Goal: Ask a question

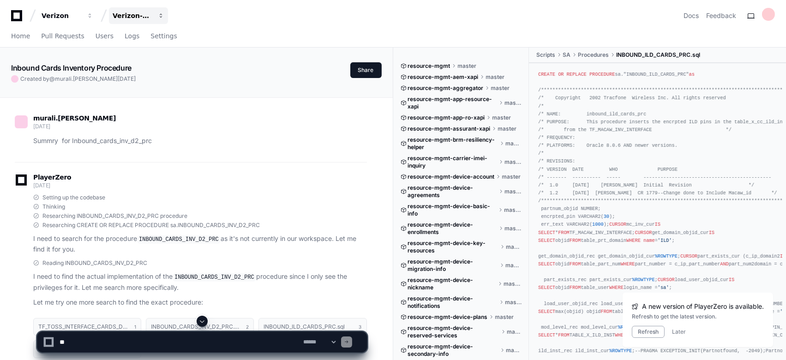
click at [160, 17] on span "button" at bounding box center [161, 15] width 6 height 6
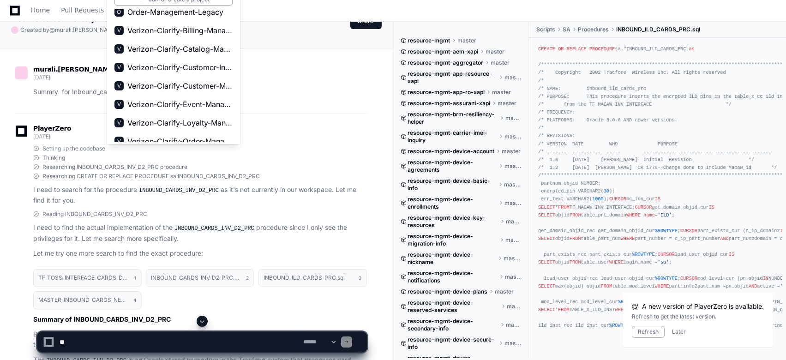
scroll to position [68, 0]
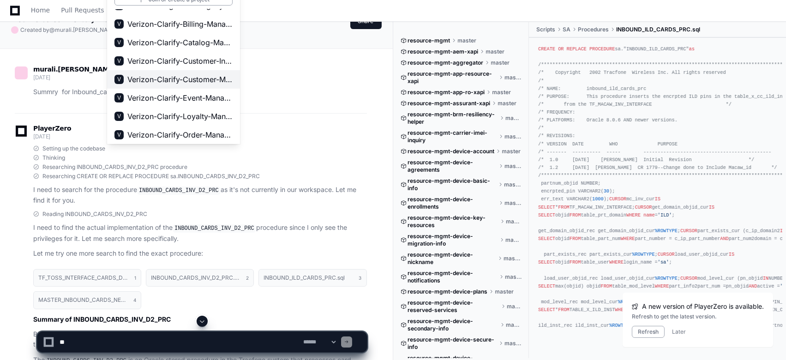
click at [197, 81] on span "Verizon-Clarify-Customer-Management" at bounding box center [179, 79] width 105 height 11
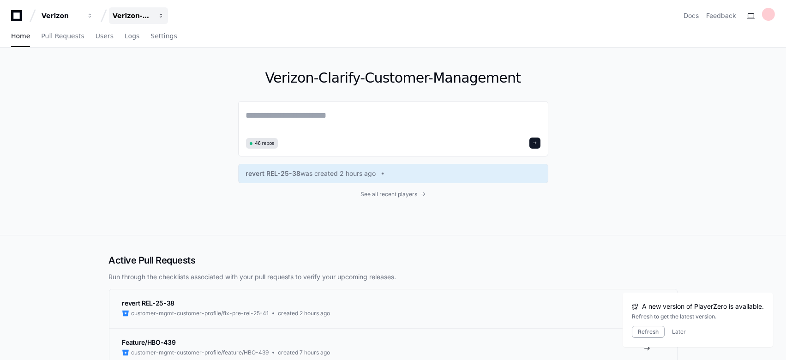
click at [162, 12] on span "button" at bounding box center [161, 15] width 6 height 6
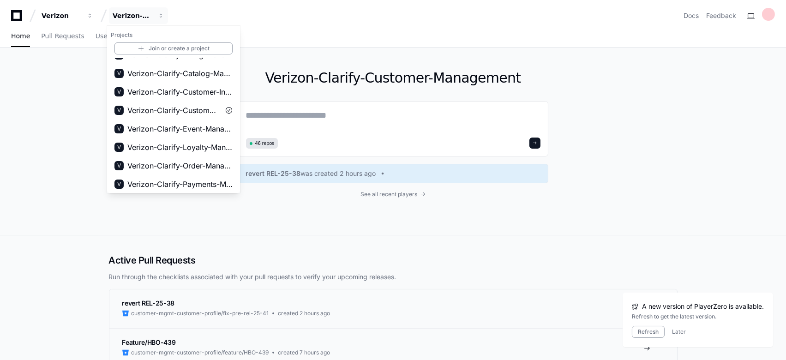
scroll to position [101, 0]
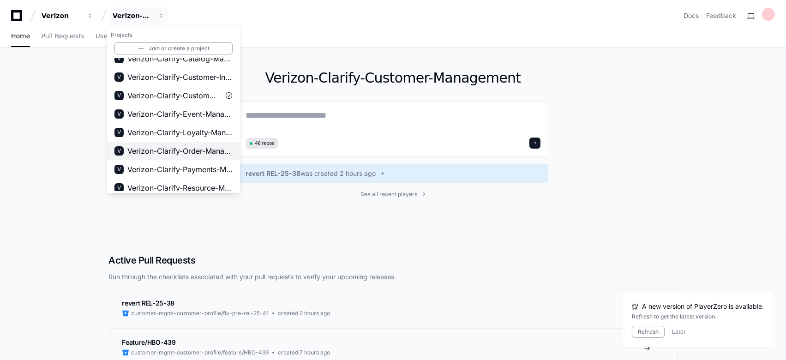
click at [198, 148] on span "Verizon-Clarify-Order-Management" at bounding box center [179, 150] width 105 height 11
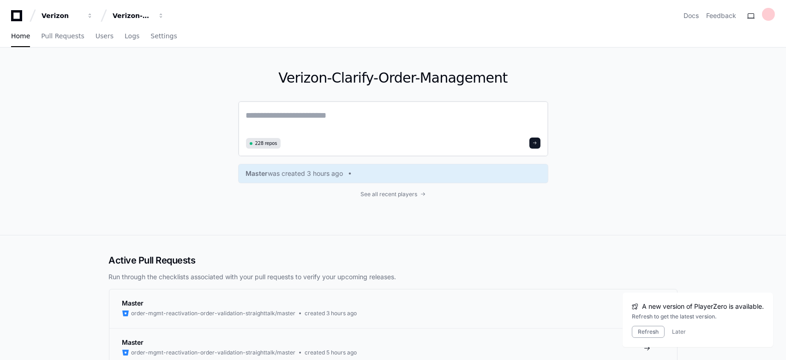
click at [249, 117] on textarea at bounding box center [393, 122] width 295 height 26
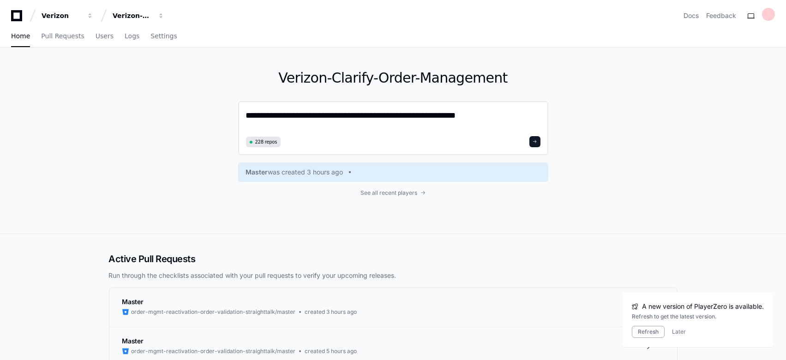
type textarea "**********"
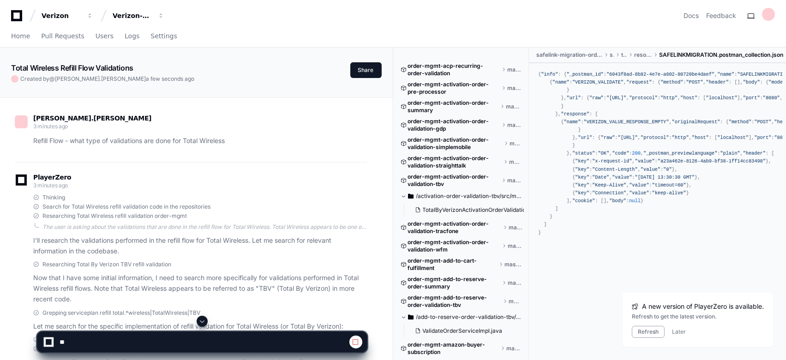
click at [371, 180] on div "aniruddha.bidkar 3 minutes ago Refill Flow - what type of validations are done …" at bounding box center [196, 317] width 371 height 438
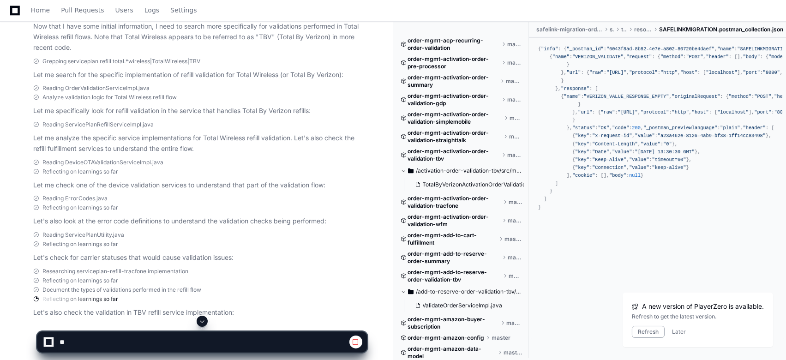
scroll to position [282, 0]
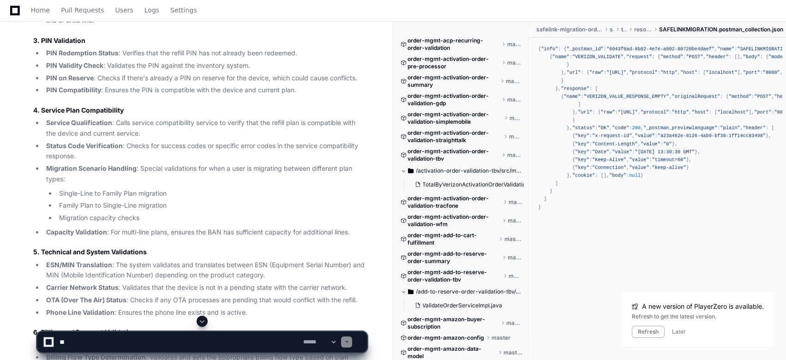
scroll to position [899, 0]
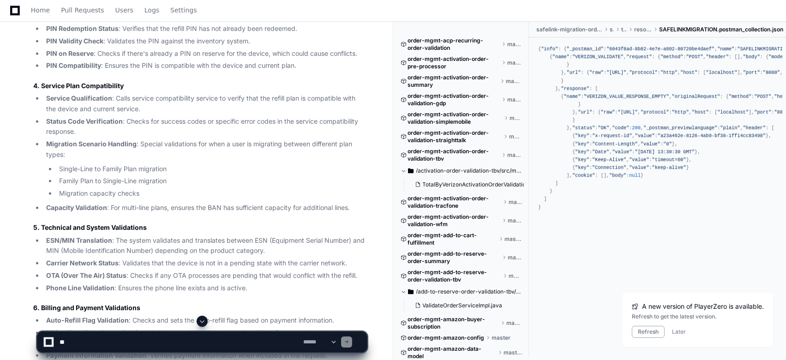
click at [273, 179] on li "Family Plan to Single-Line migration" at bounding box center [211, 181] width 311 height 11
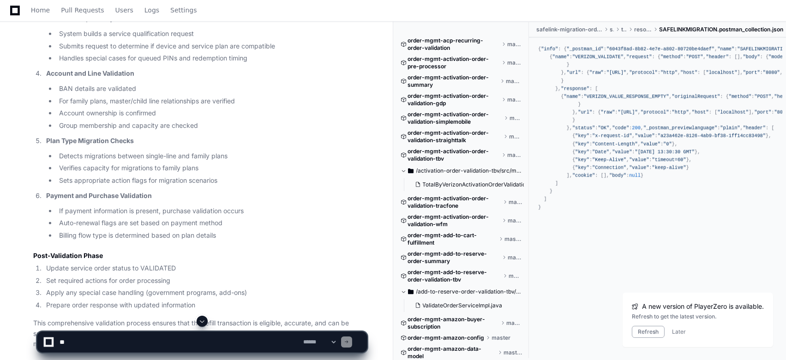
scroll to position [1761, 0]
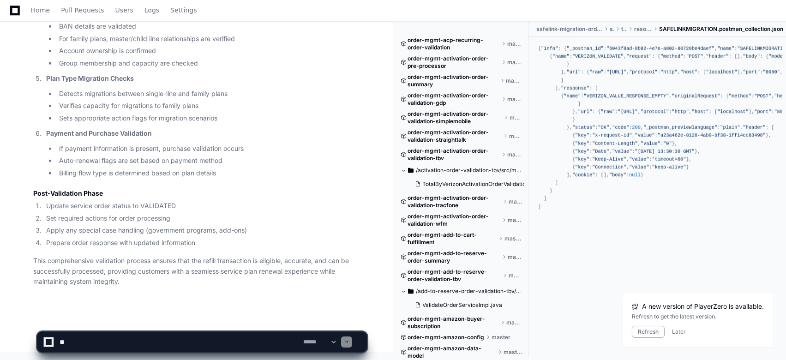
click at [178, 342] on textarea at bounding box center [180, 342] width 244 height 20
type textarea "**********"
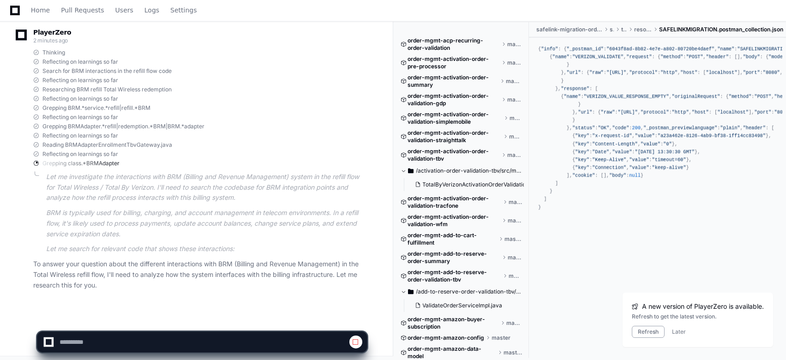
scroll to position [2109, 0]
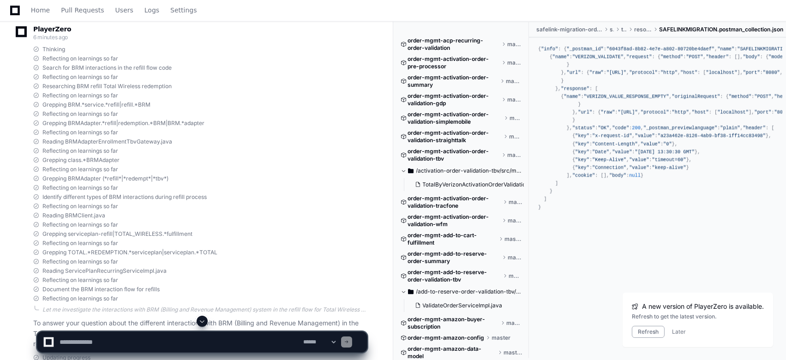
click at [366, 195] on div "Identify different types of BRM interactions during refill process" at bounding box center [200, 196] width 334 height 7
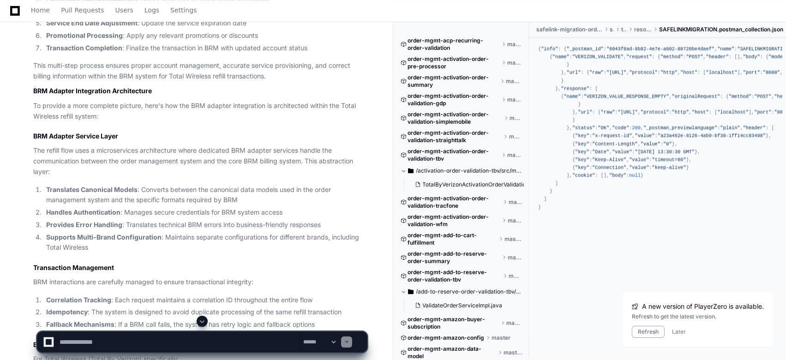
scroll to position [3536, 0]
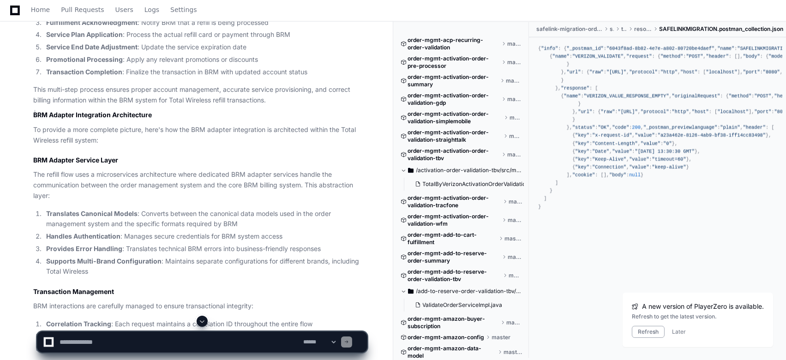
click at [366, 195] on p "The refill flow uses a microservices architecture where dedicated BRM adapter s…" at bounding box center [200, 185] width 334 height 31
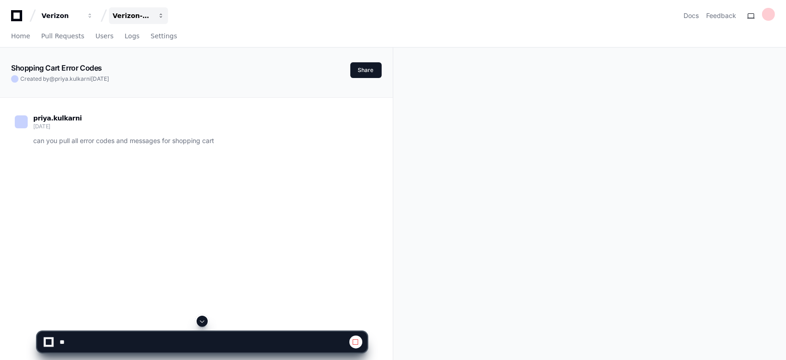
click at [163, 17] on span "button" at bounding box center [161, 15] width 6 height 6
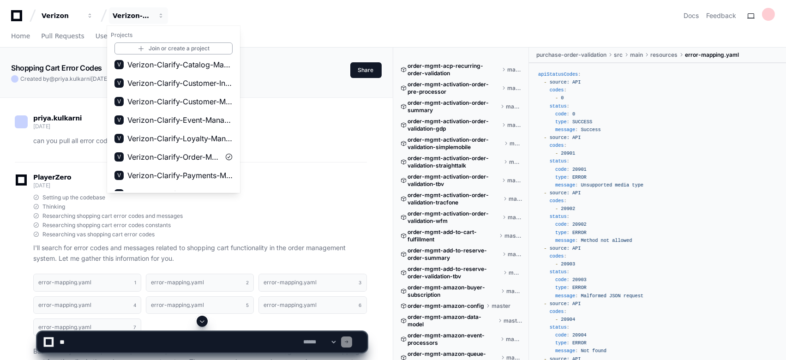
scroll to position [97, 0]
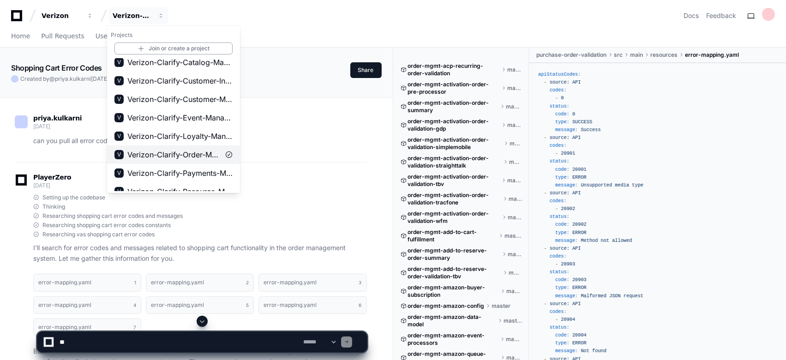
click at [192, 157] on span "Verizon-Clarify-Order-Management" at bounding box center [173, 154] width 92 height 11
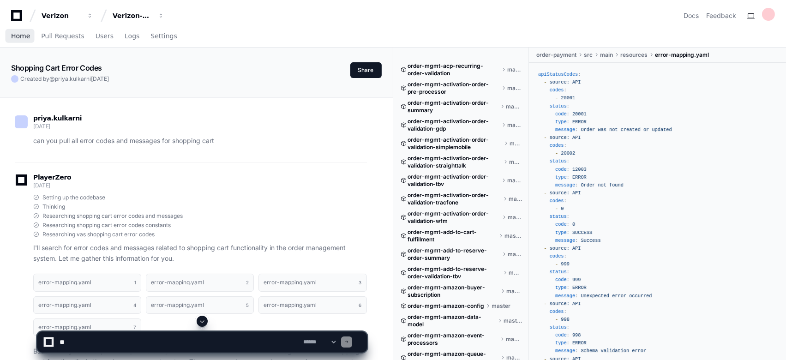
click at [21, 36] on span "Home" at bounding box center [20, 36] width 19 height 6
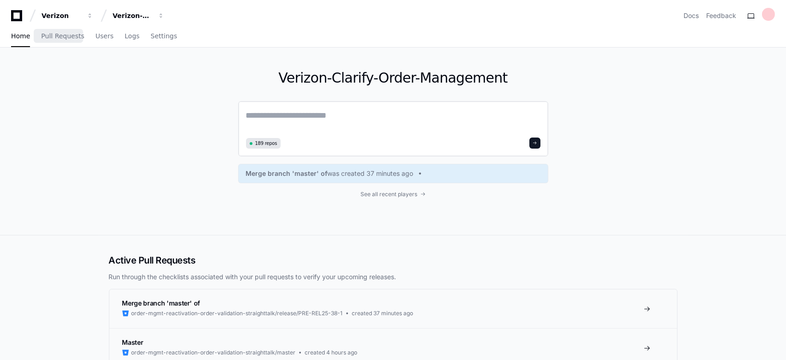
click at [248, 117] on textarea at bounding box center [393, 122] width 295 height 26
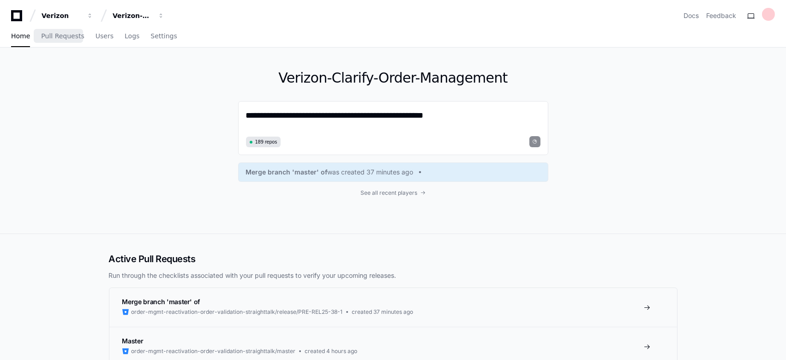
type textarea "**********"
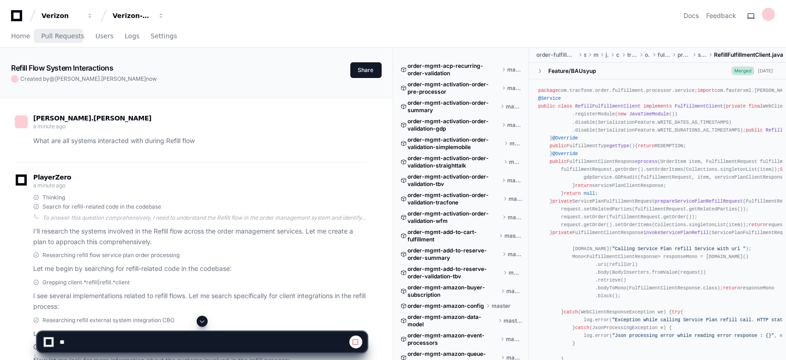
click at [385, 203] on div "[PERSON_NAME].[PERSON_NAME] a minute ago What are all systems interacted with d…" at bounding box center [196, 299] width 393 height 405
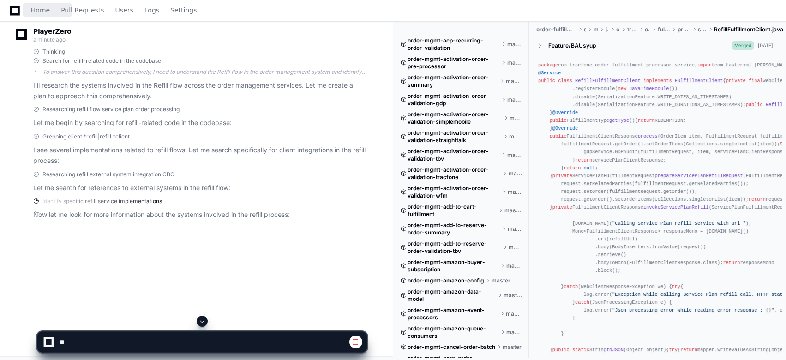
scroll to position [150, 0]
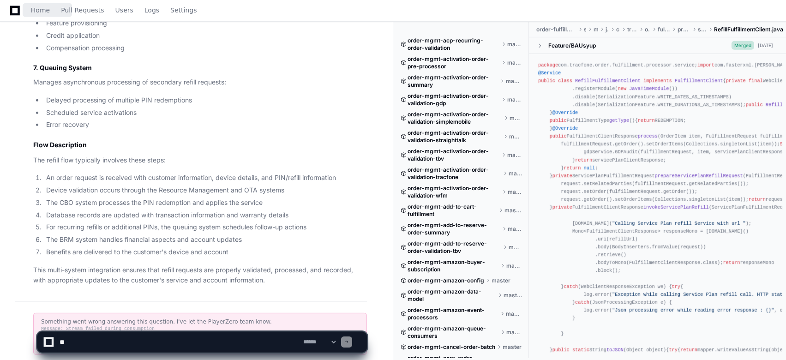
scroll to position [1204, 0]
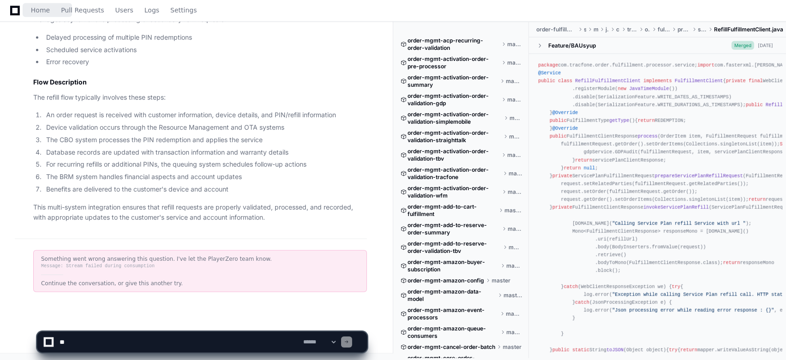
click at [196, 343] on textarea at bounding box center [180, 342] width 244 height 20
type textarea "*"
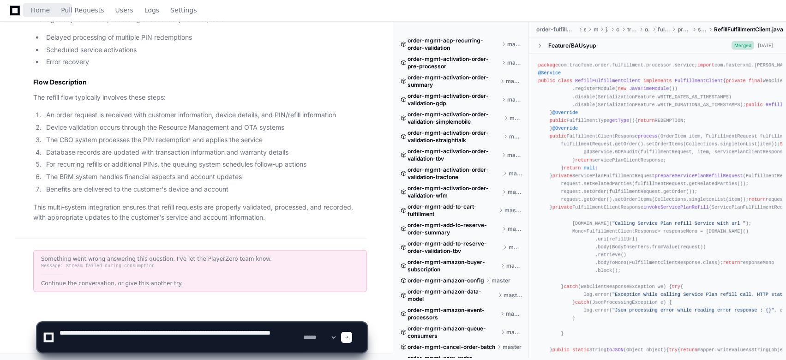
type textarea "**********"
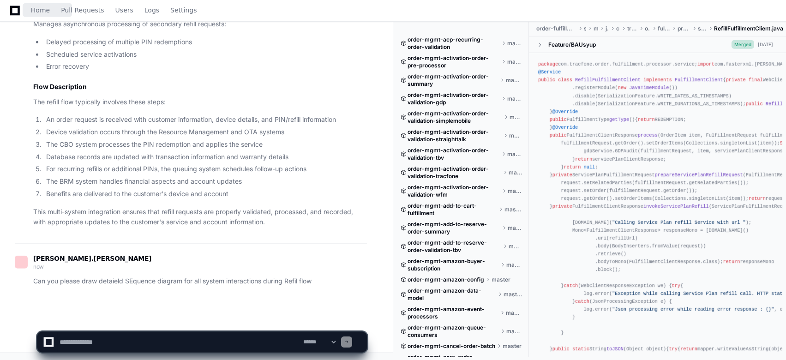
scroll to position [1199, 0]
